Goal: Task Accomplishment & Management: Complete application form

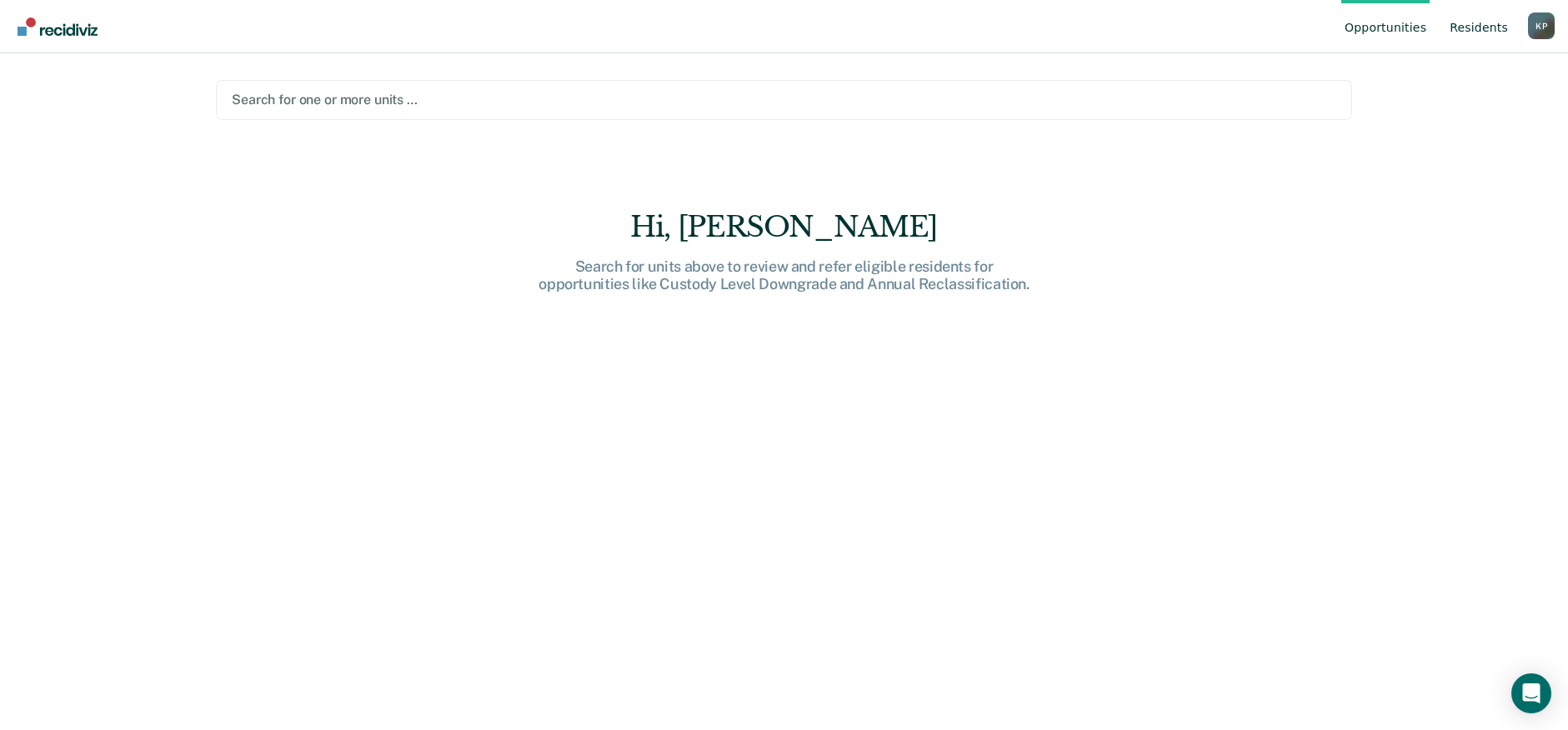
click at [1483, 22] on link "Resident s" at bounding box center [1479, 27] width 65 height 53
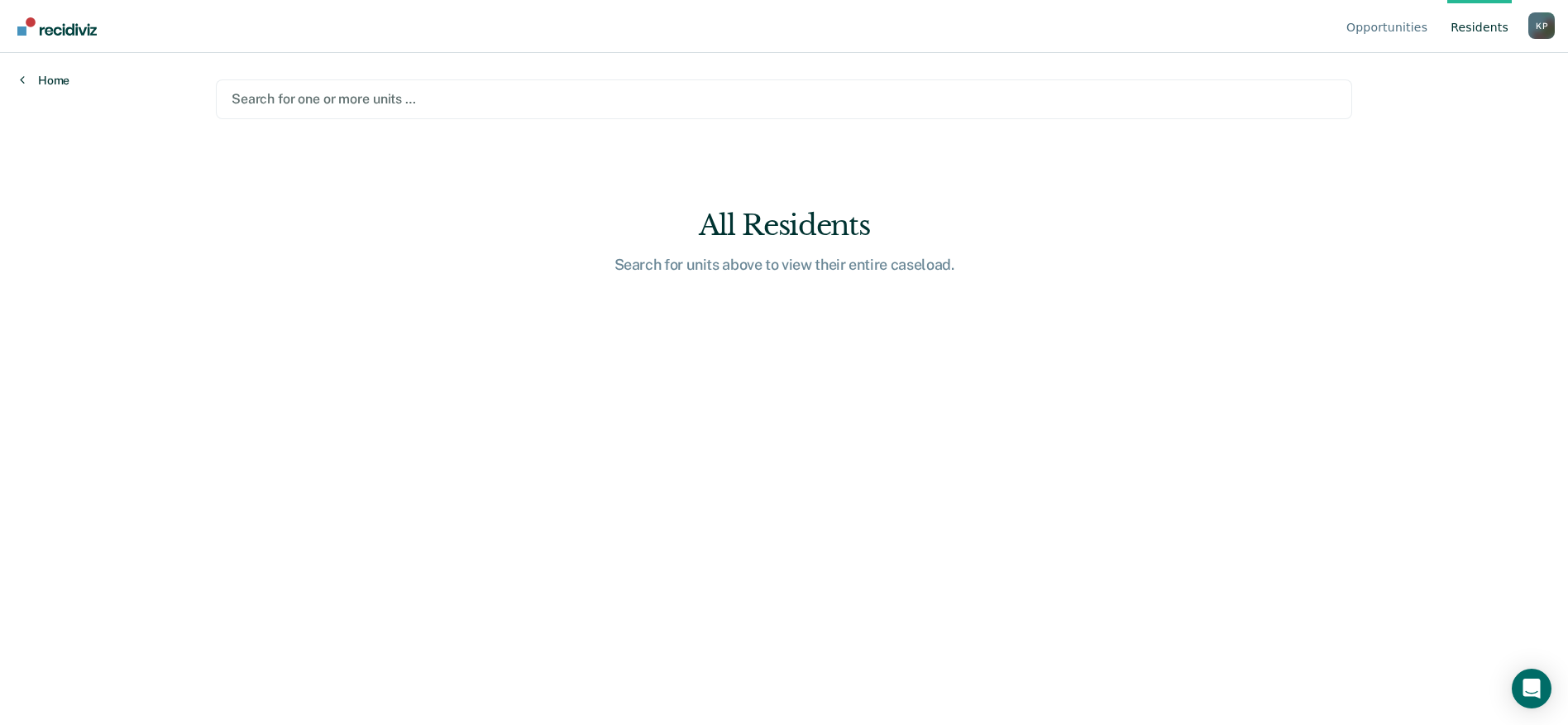
click at [67, 78] on link "Home" at bounding box center [45, 80] width 50 height 15
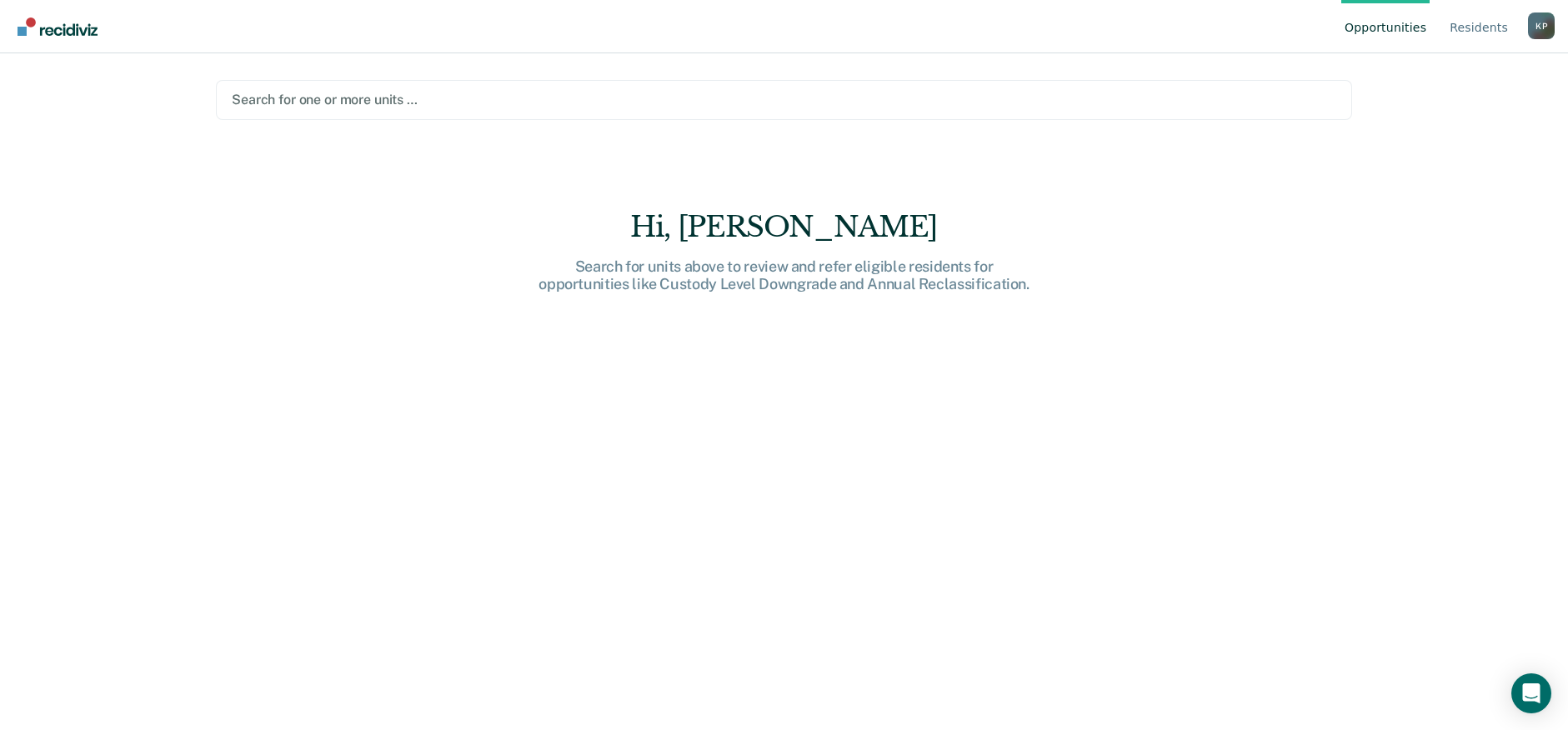
click at [295, 103] on div at bounding box center [784, 100] width 1105 height 19
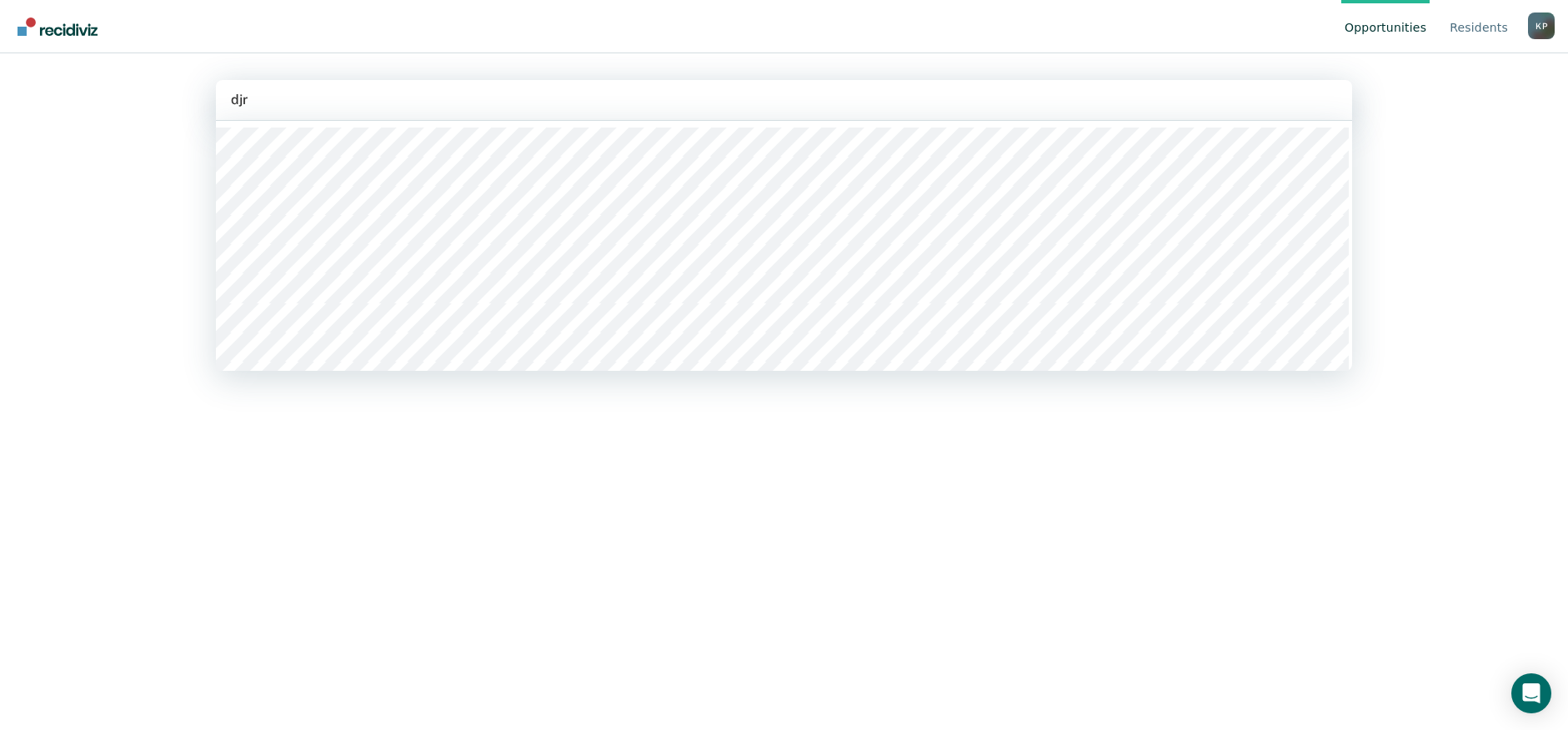
type input "djrc"
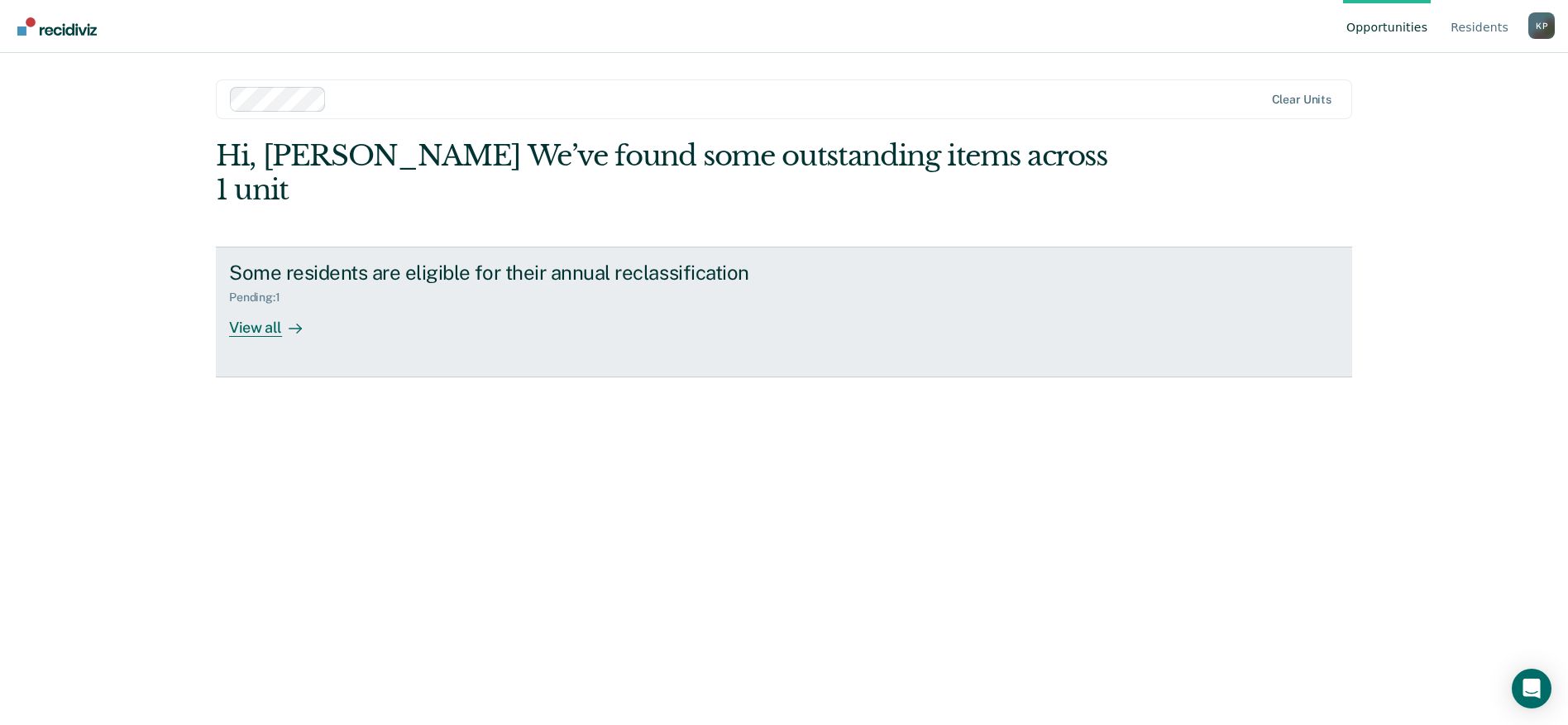
click at [283, 318] on div at bounding box center [291, 327] width 20 height 19
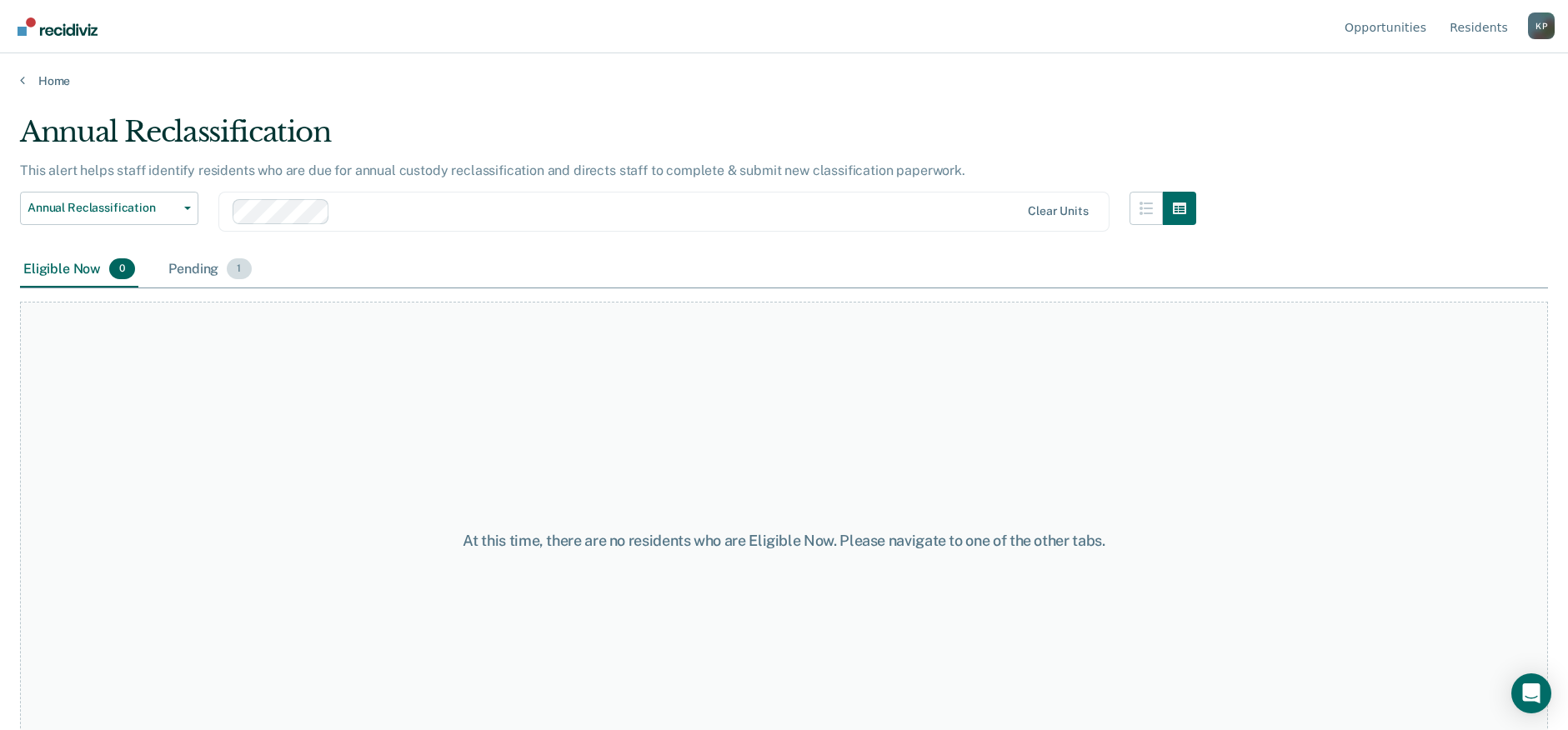
click at [203, 268] on div "Pending 1" at bounding box center [210, 270] width 89 height 36
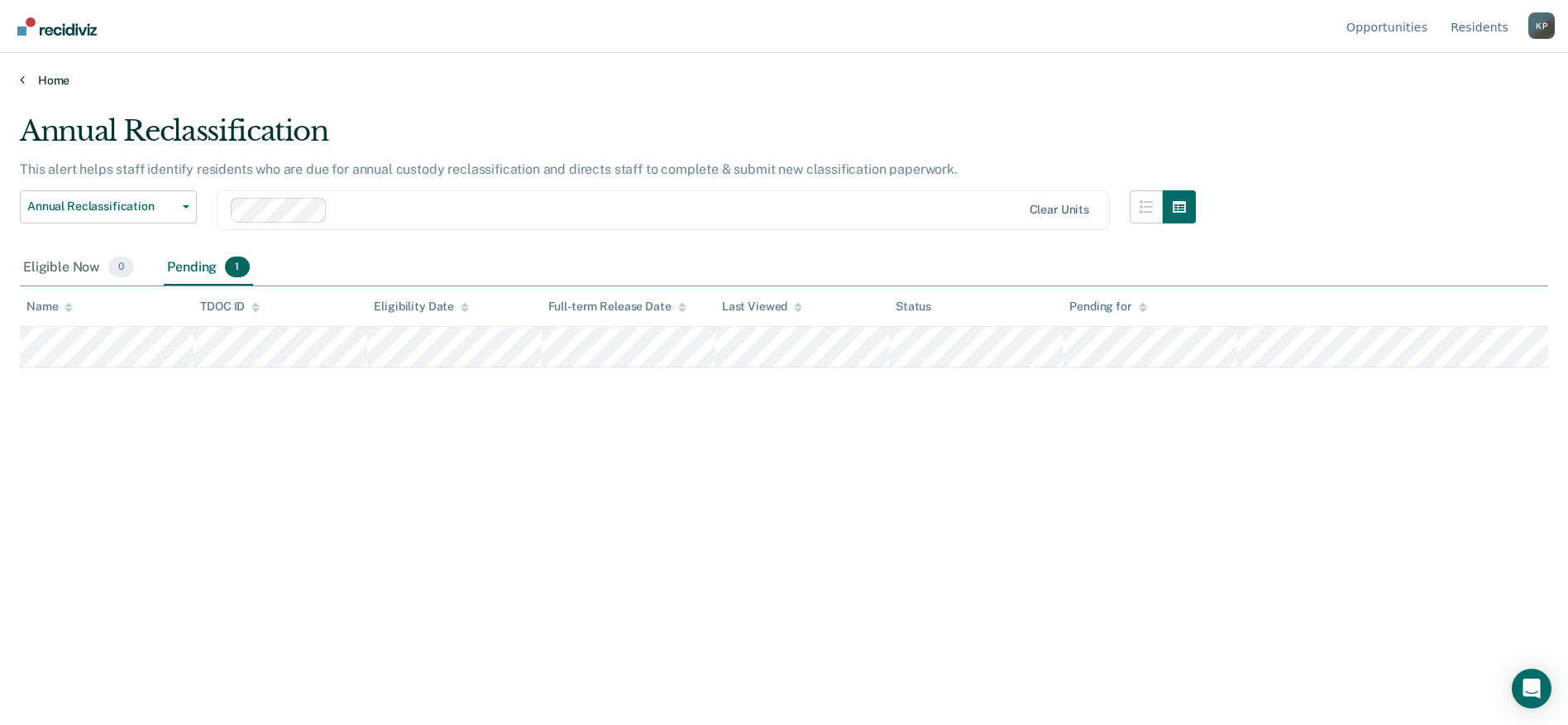
click at [64, 79] on link "Home" at bounding box center [784, 80] width 1529 height 15
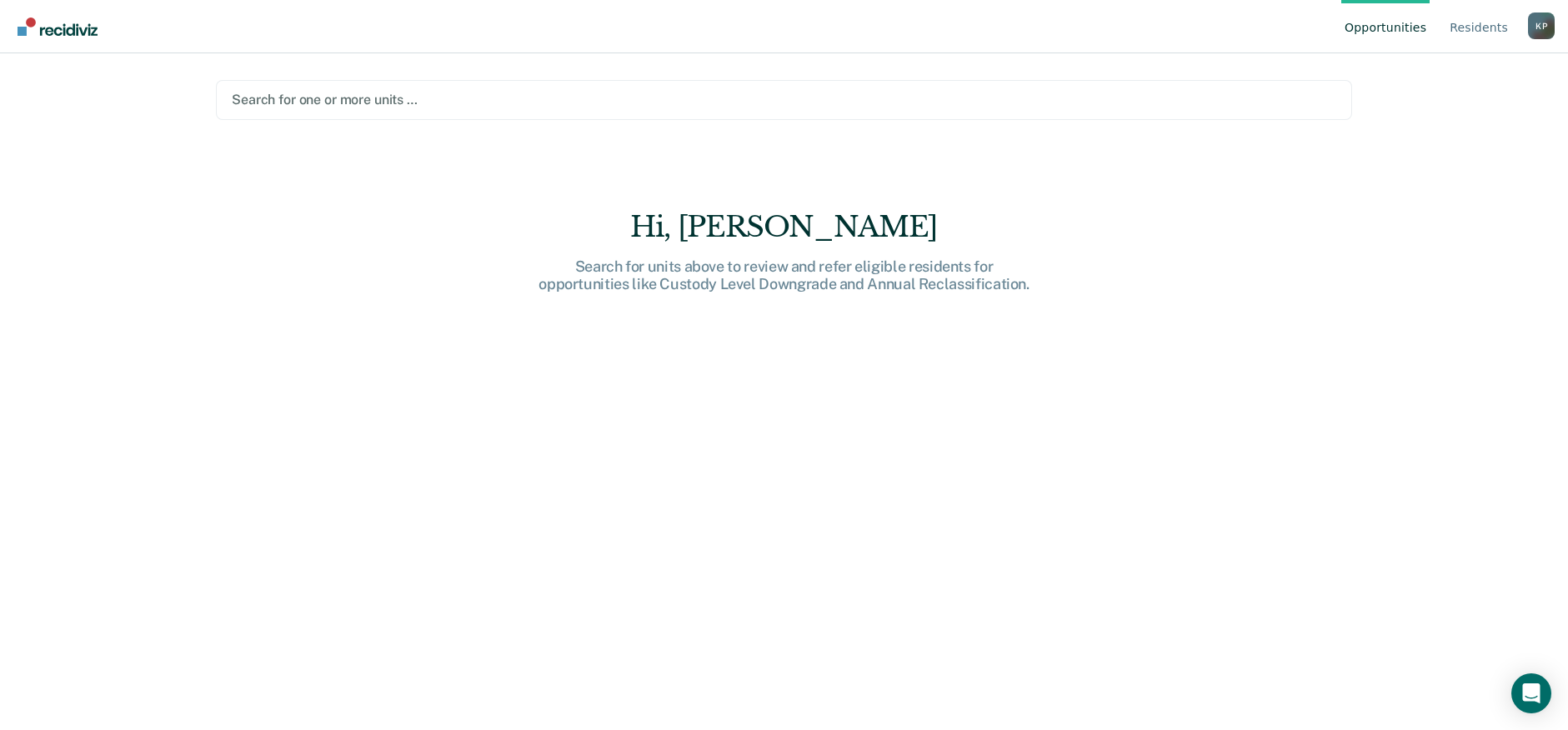
click at [317, 100] on div at bounding box center [784, 100] width 1105 height 19
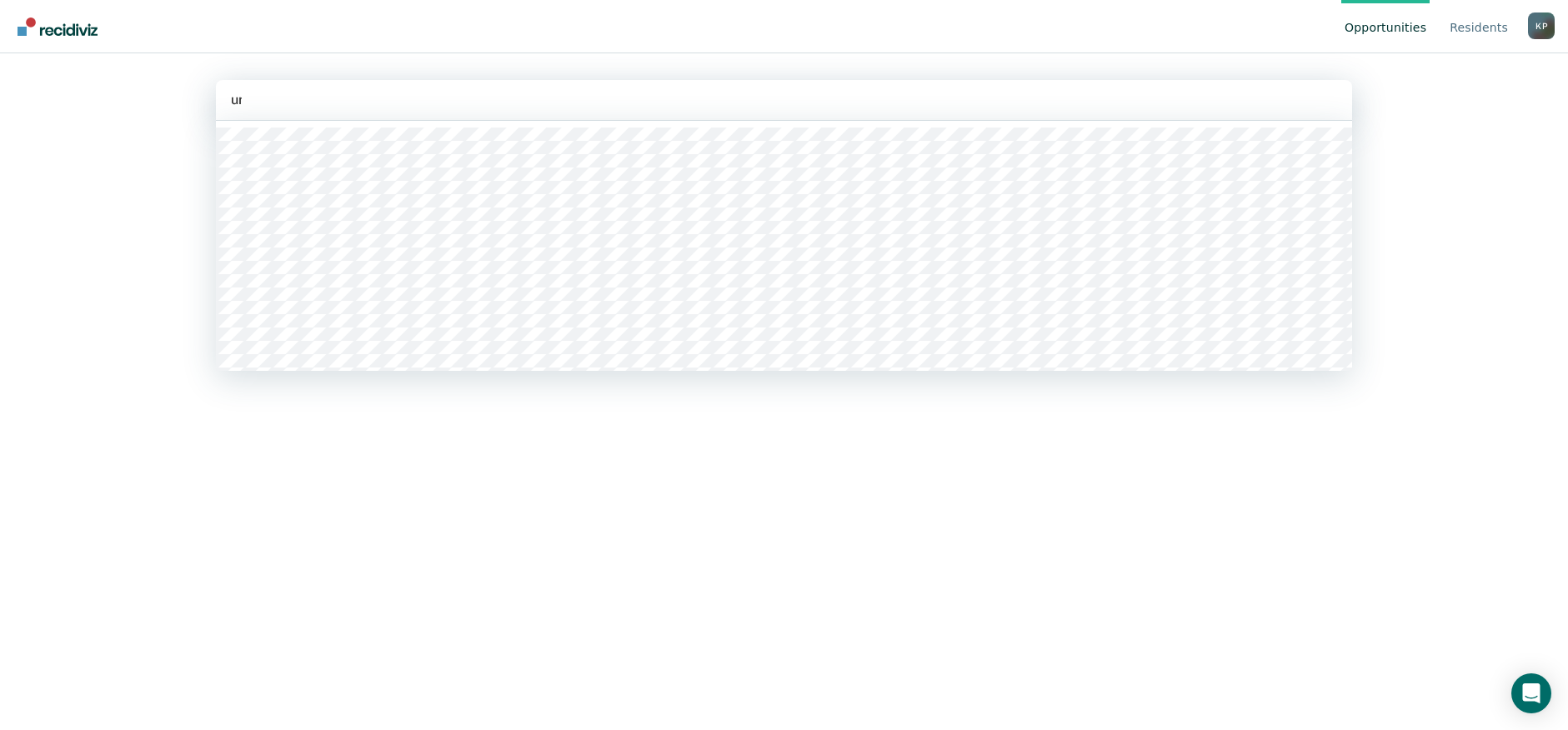
type input "u"
type input "djrc"
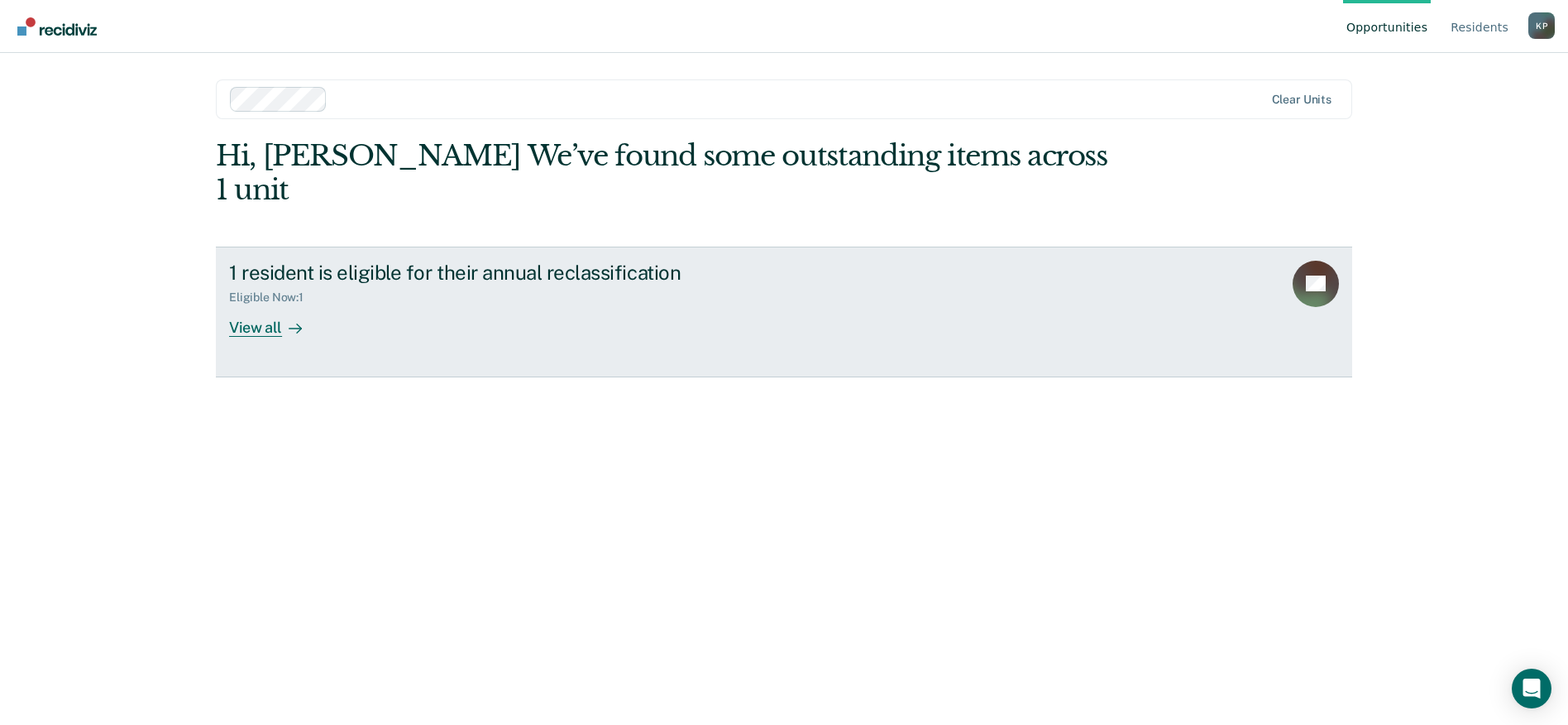
click at [280, 305] on div "View all" at bounding box center [276, 320] width 93 height 32
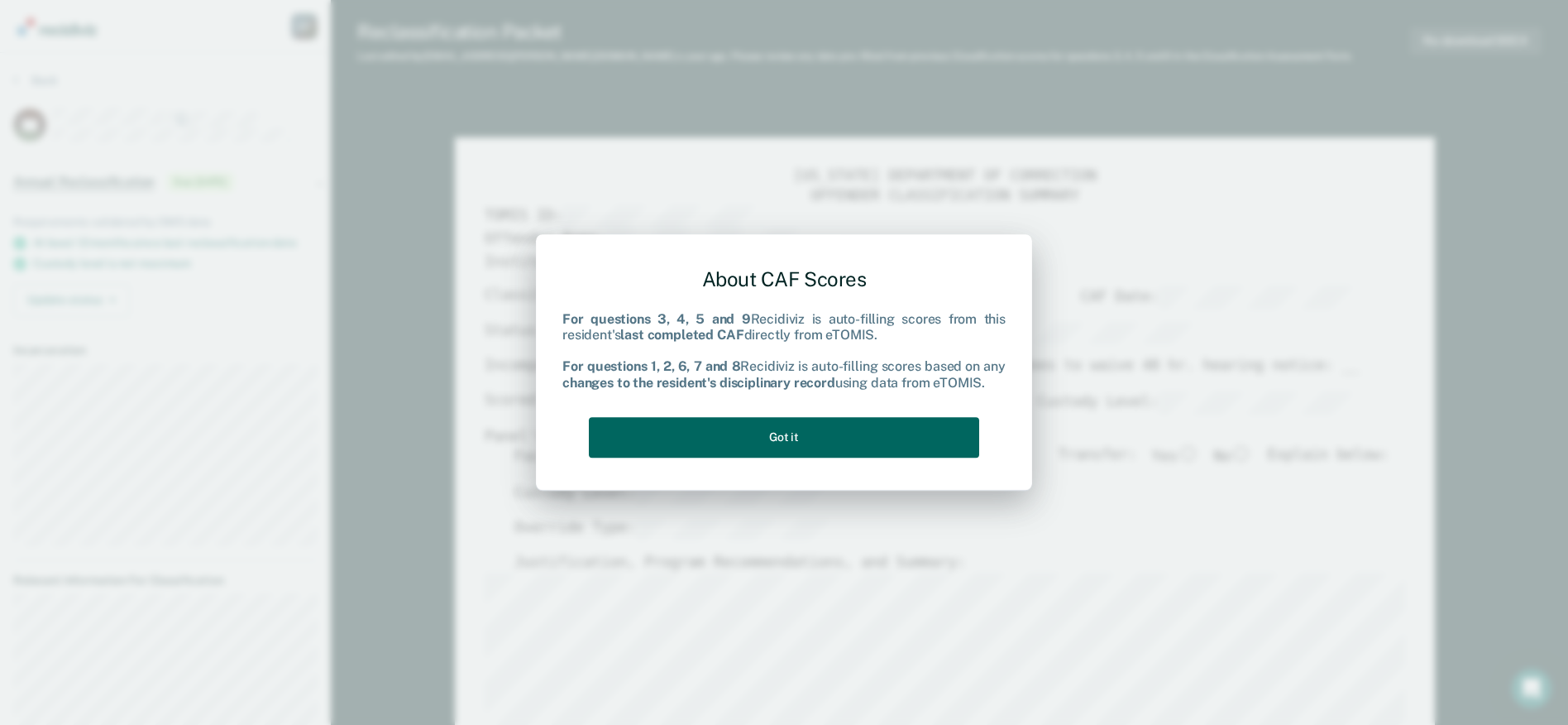
type textarea "x"
click at [857, 433] on button "Got it" at bounding box center [784, 437] width 390 height 40
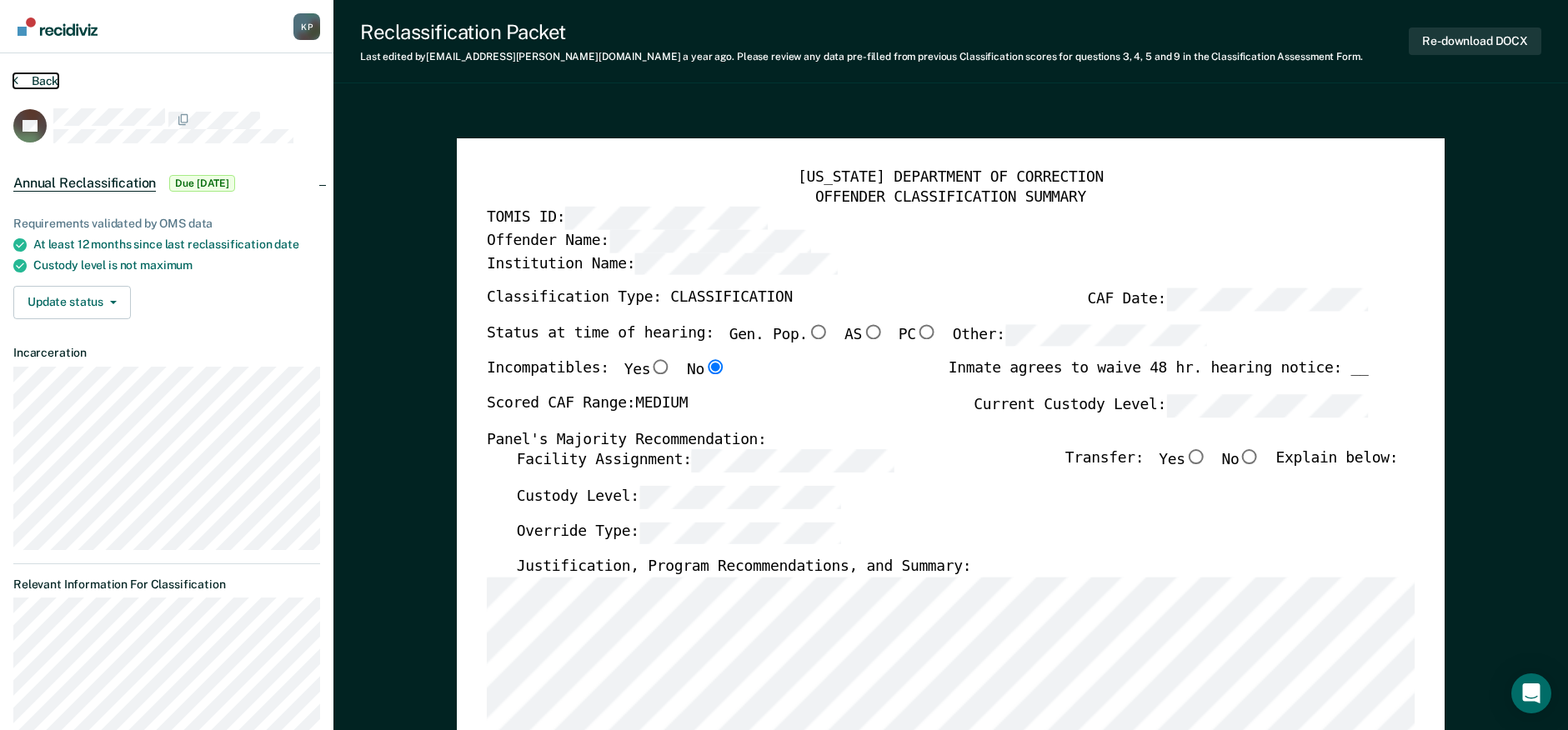
click at [36, 80] on button "Back" at bounding box center [35, 80] width 45 height 15
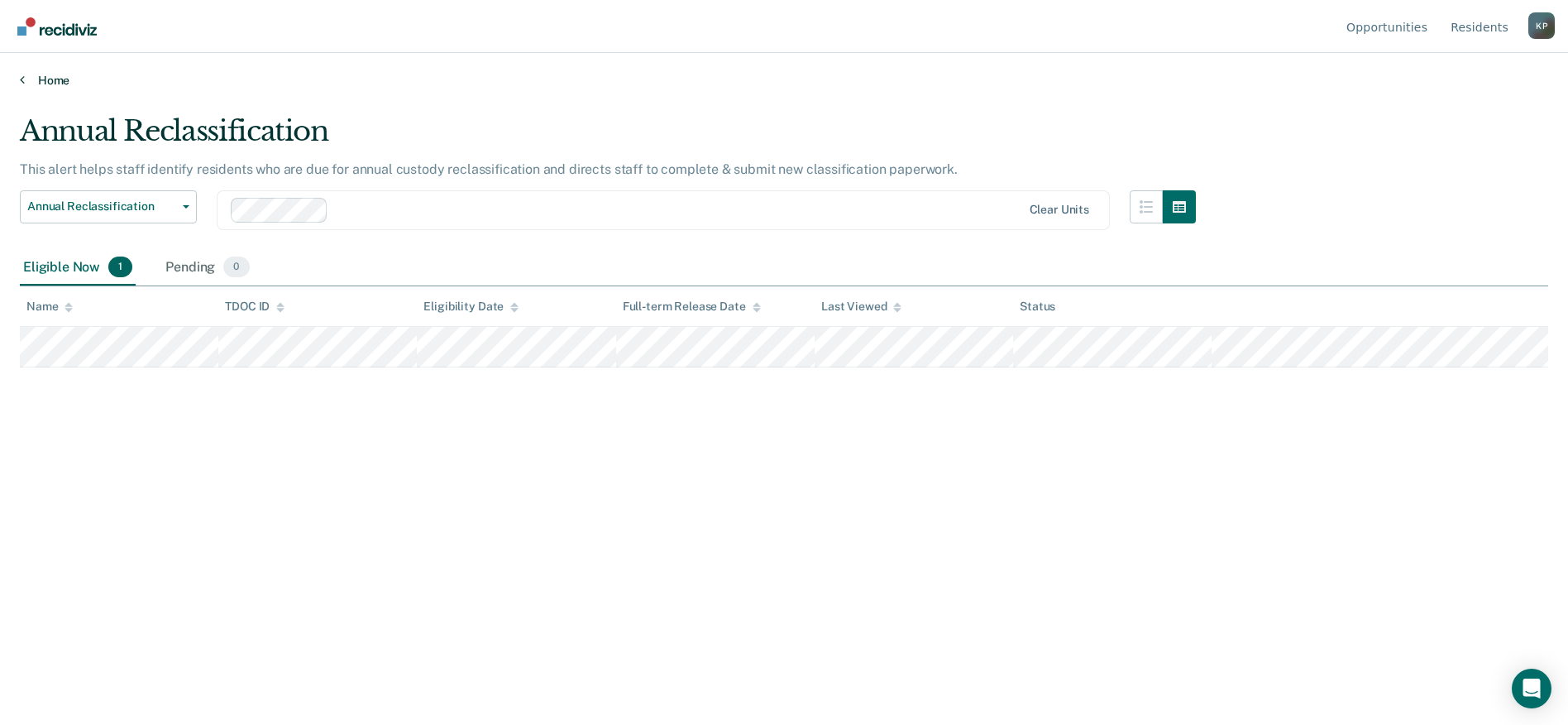
click at [36, 79] on link "Home" at bounding box center [784, 80] width 1529 height 15
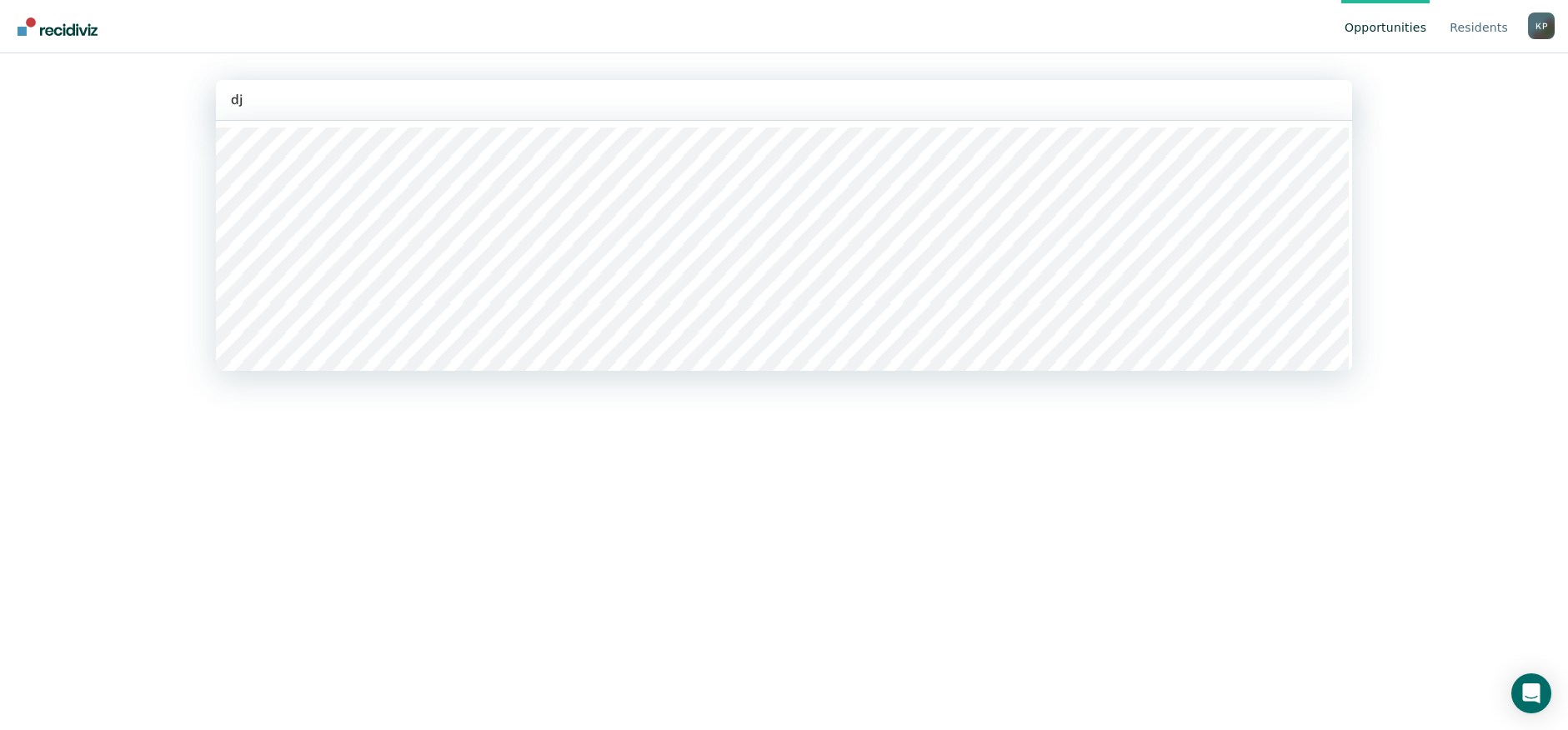
type input "djr"
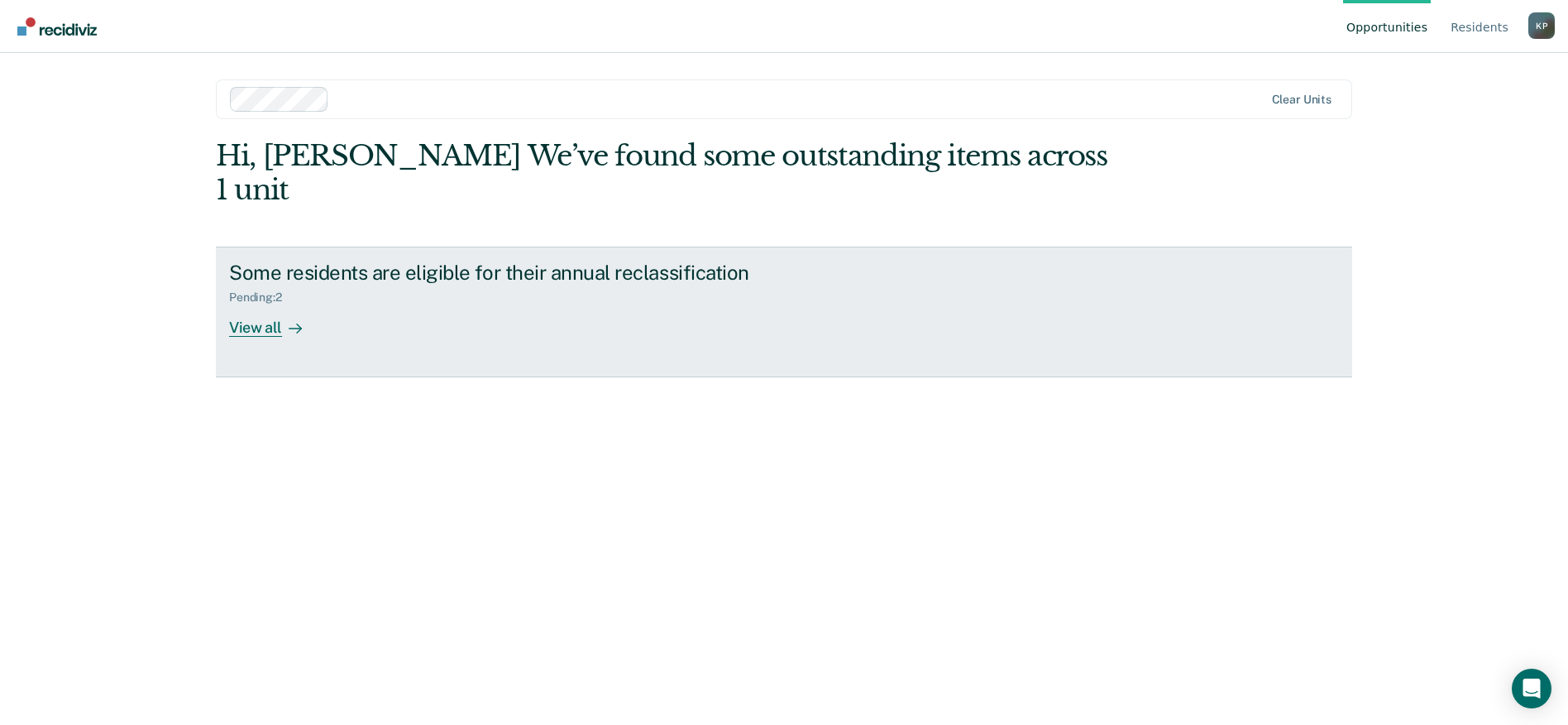
click at [276, 305] on div "View all" at bounding box center [276, 320] width 93 height 32
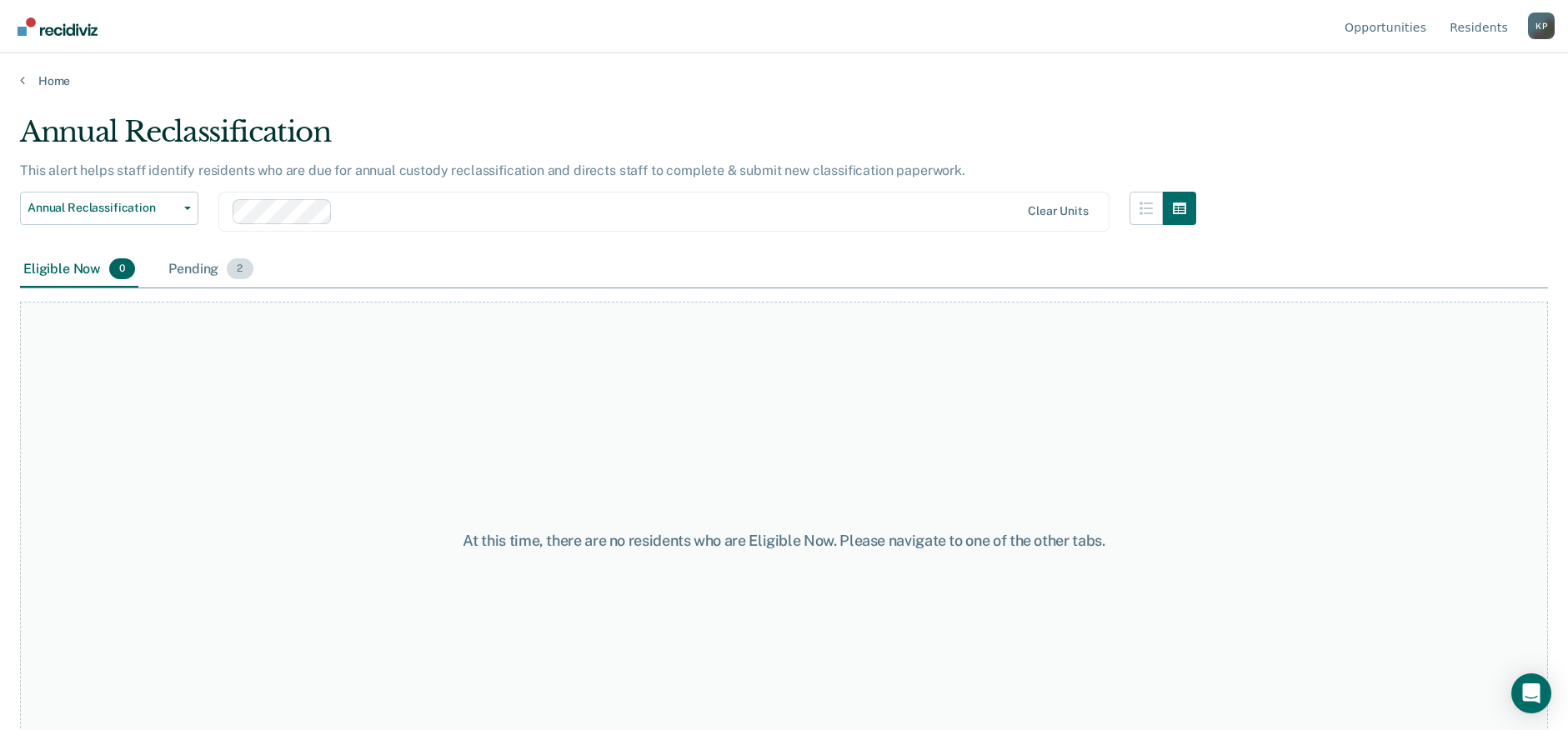
click at [211, 269] on div "Pending 2" at bounding box center [210, 270] width 91 height 36
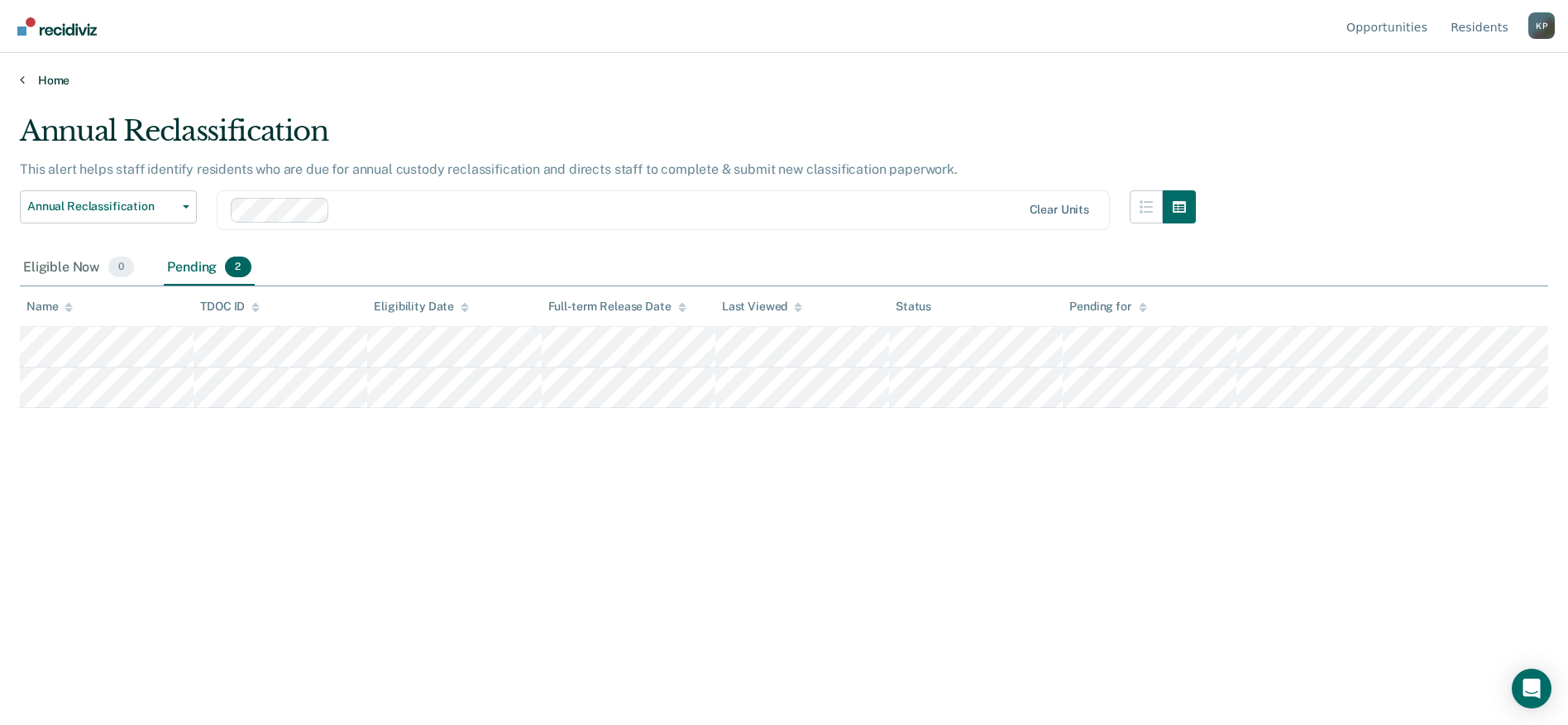
click at [39, 80] on link "Home" at bounding box center [784, 80] width 1529 height 15
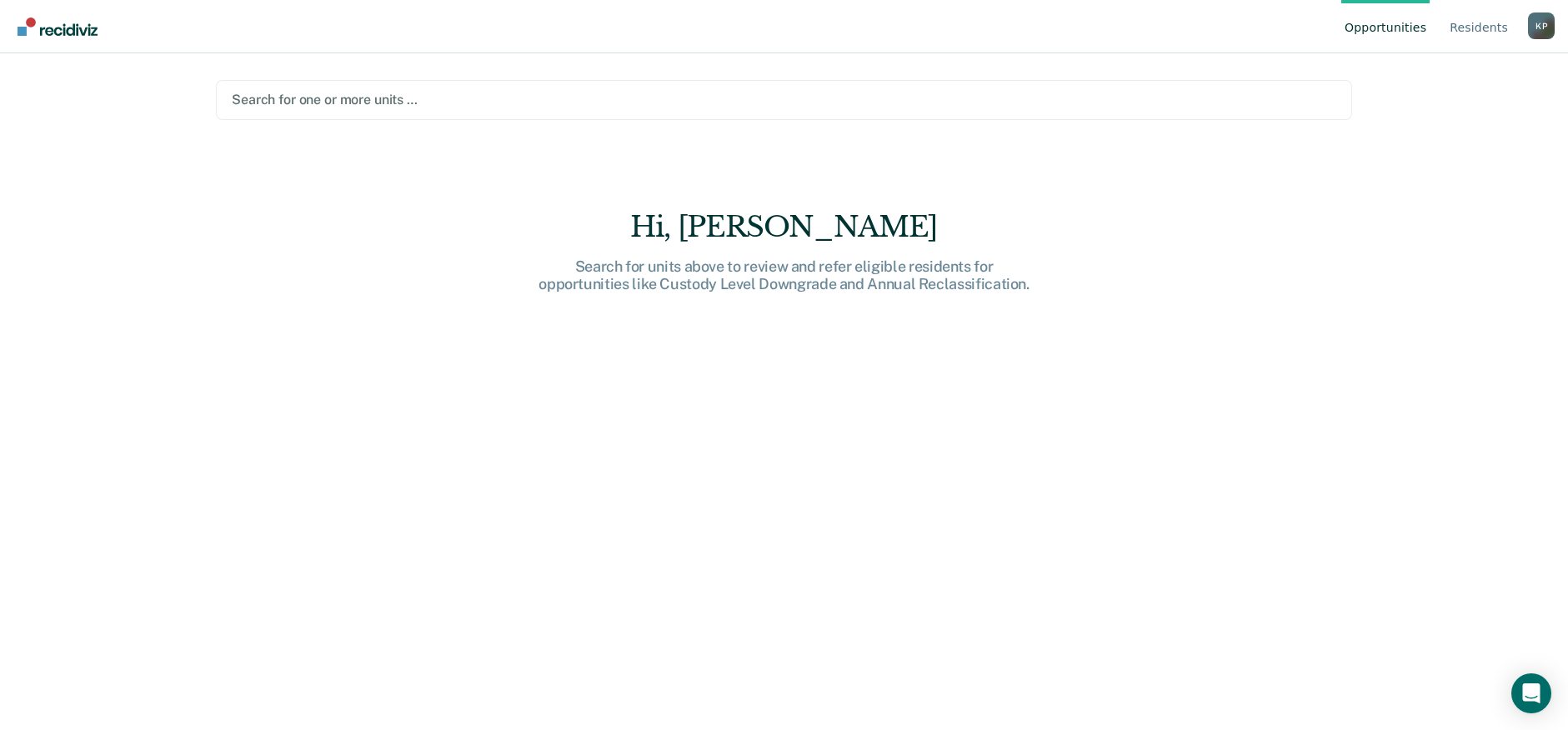
click at [310, 99] on div at bounding box center [784, 100] width 1105 height 19
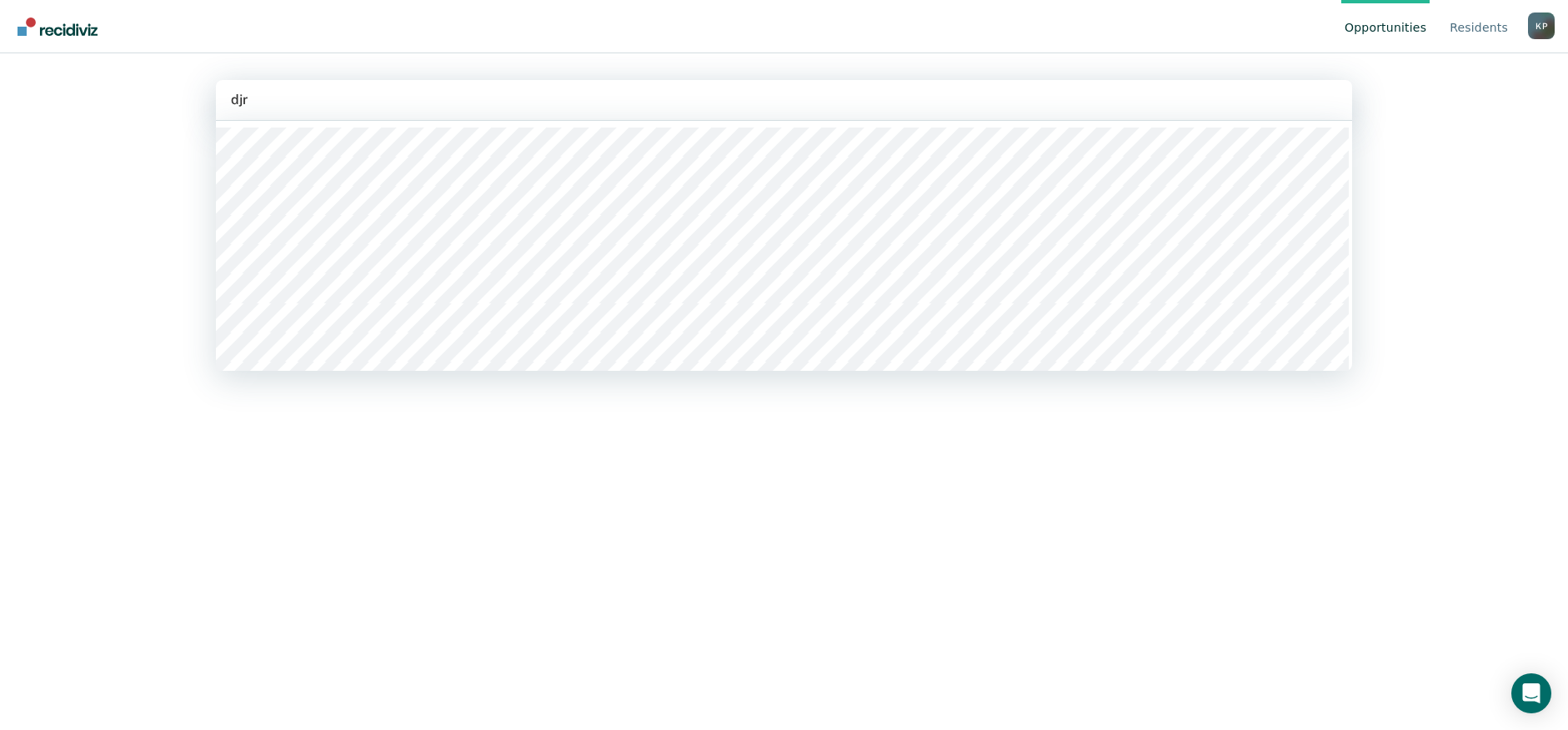
type input "djrc"
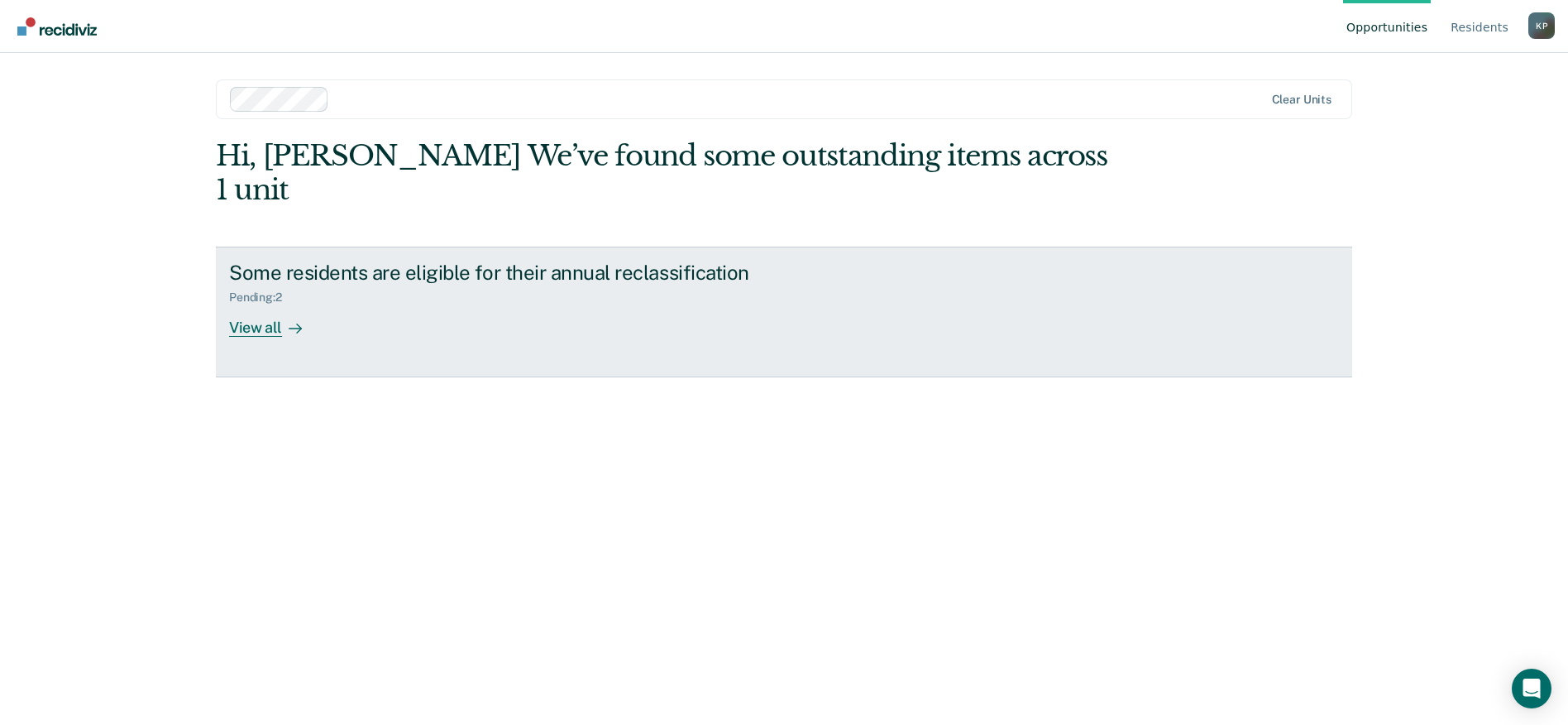
click at [280, 305] on div "View all" at bounding box center [276, 320] width 93 height 32
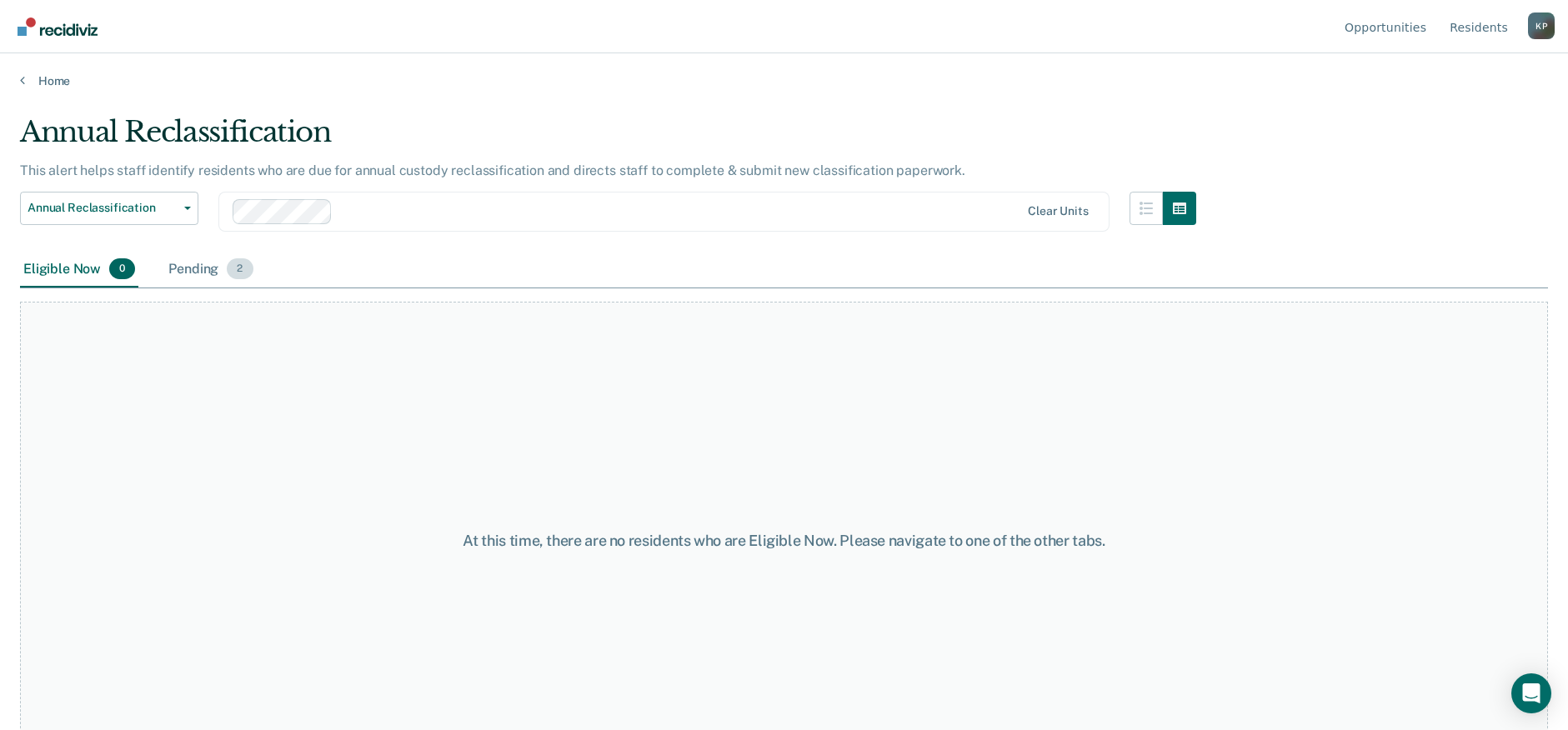
click at [200, 278] on div "Pending 2" at bounding box center [210, 270] width 91 height 36
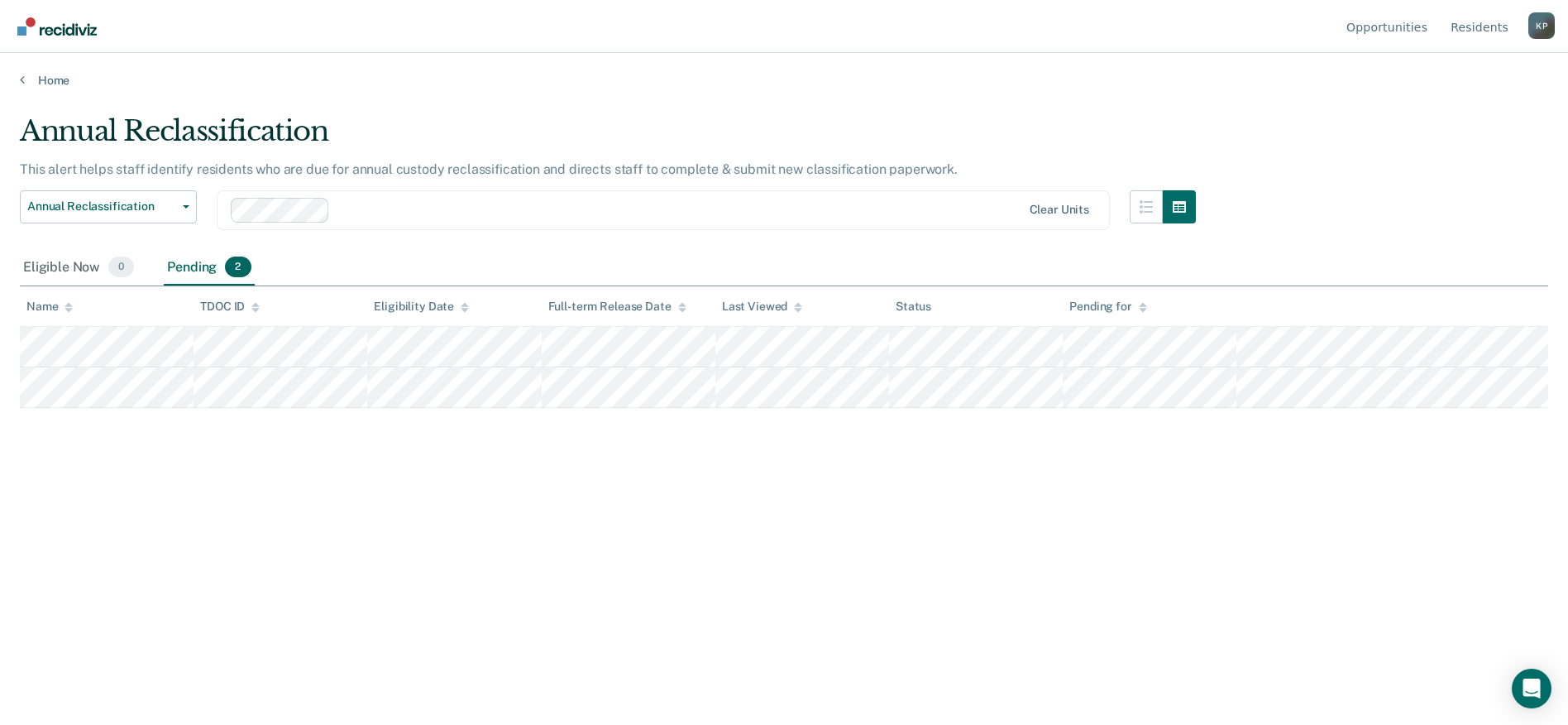
click at [1320, 572] on div "Annual Reclassification This alert helps staff identify residents who are due f…" at bounding box center [784, 357] width 1529 height 486
